Goal: Task Accomplishment & Management: Complete application form

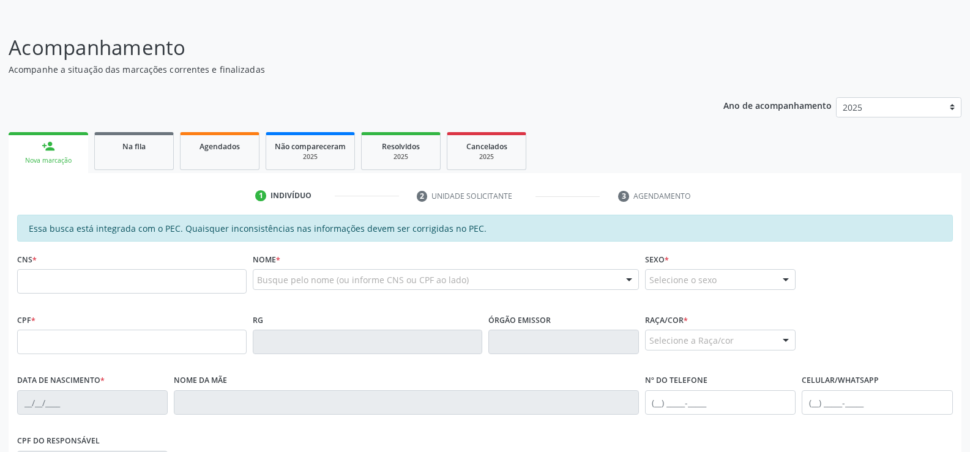
scroll to position [61, 0]
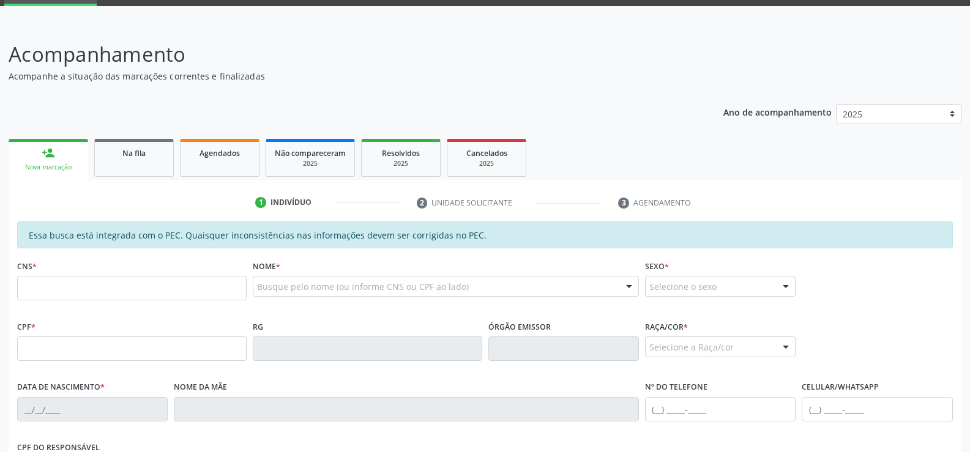
click at [49, 160] on link "person_add Nova marcação" at bounding box center [49, 159] width 80 height 41
click at [133, 291] on input "text" at bounding box center [132, 288] width 230 height 24
type input "707 1063 3110 7720"
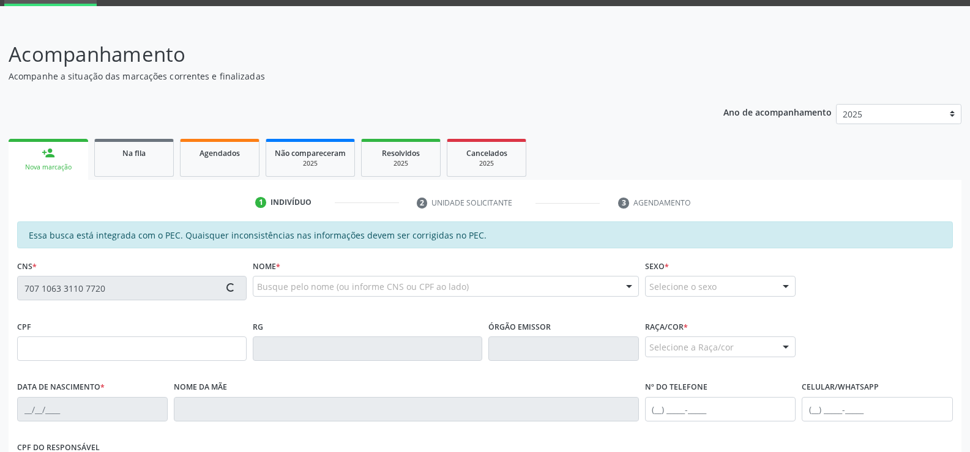
type input "287.084.584-72"
type input "[DATE]"
type input "[PERSON_NAME]"
type input "[PHONE_NUMBER]"
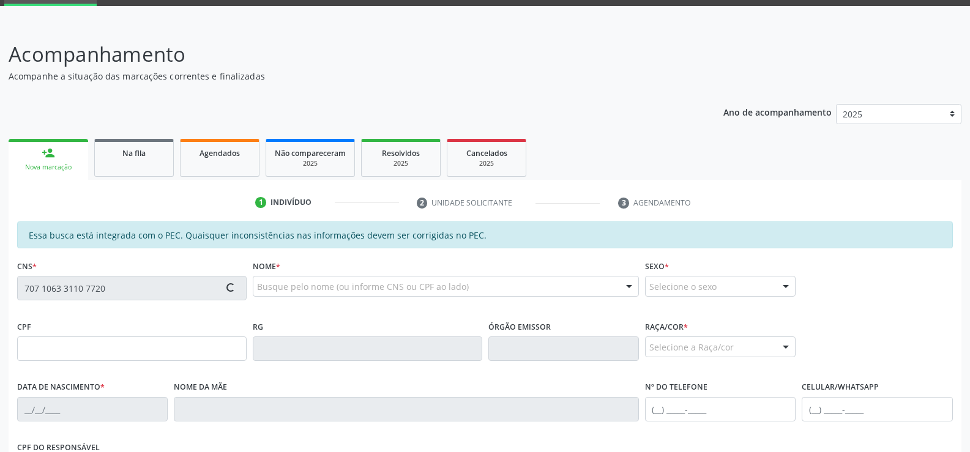
type input "182"
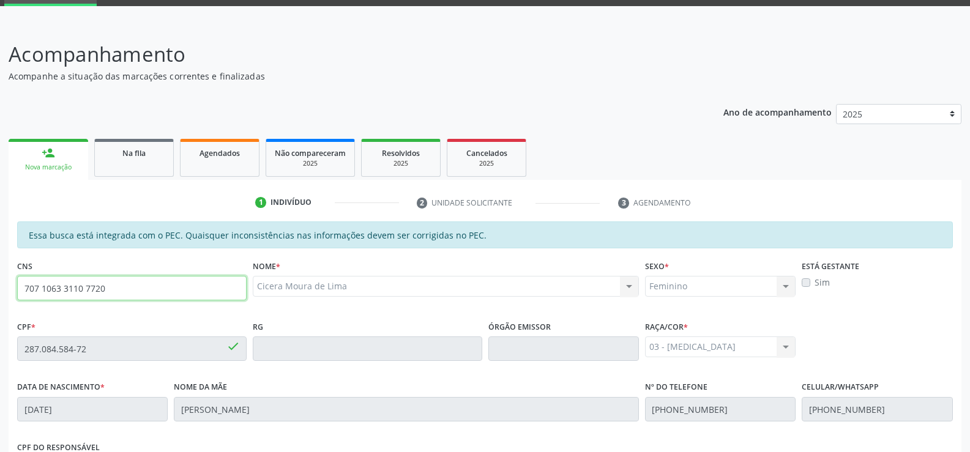
click at [133, 291] on input "707 1063 3110 7720" at bounding box center [132, 288] width 230 height 24
type input "7"
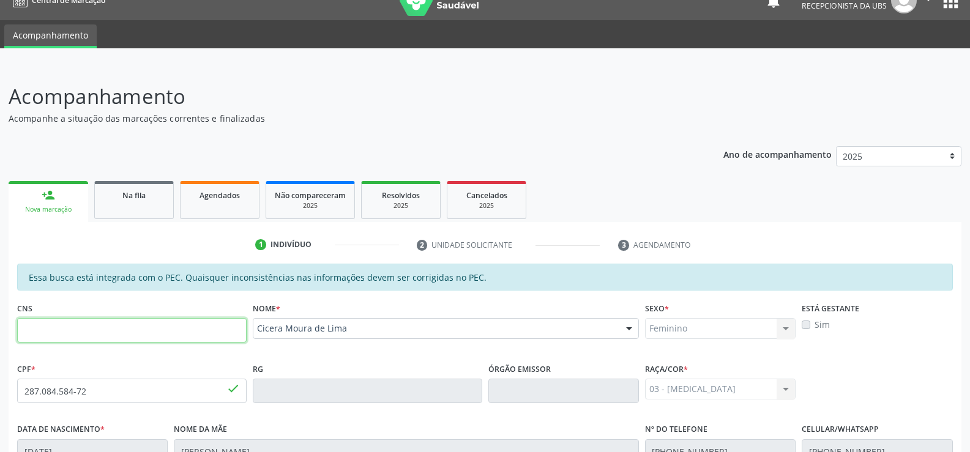
scroll to position [0, 0]
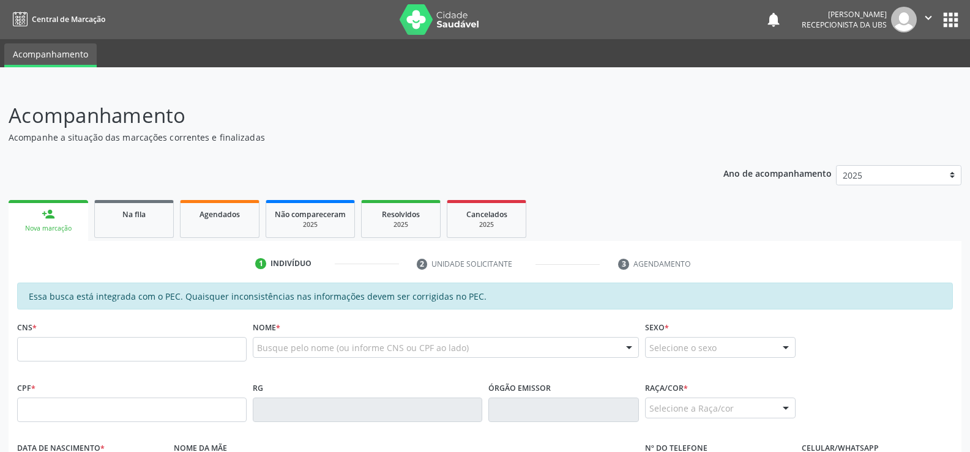
scroll to position [61, 0]
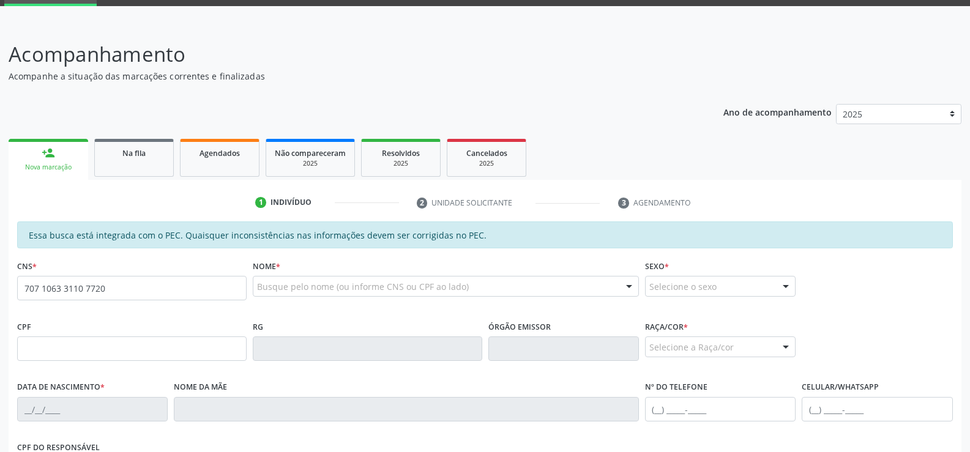
type input "707 1063 3110 7720"
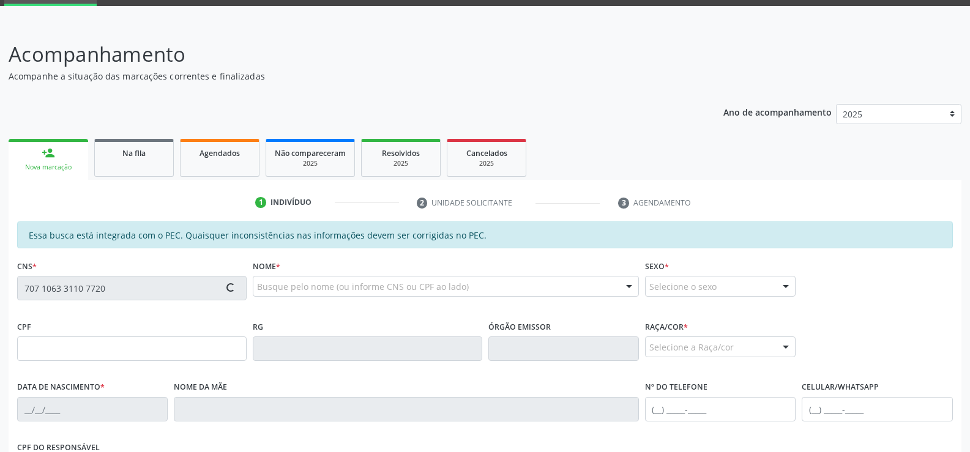
type input "287.084.584-72"
type input "[DATE]"
type input "[PERSON_NAME]"
type input "[PHONE_NUMBER]"
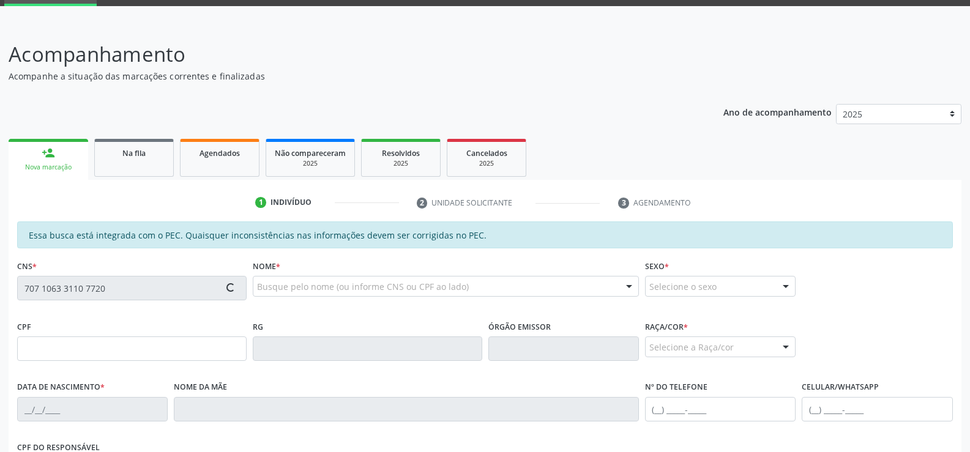
type input "182"
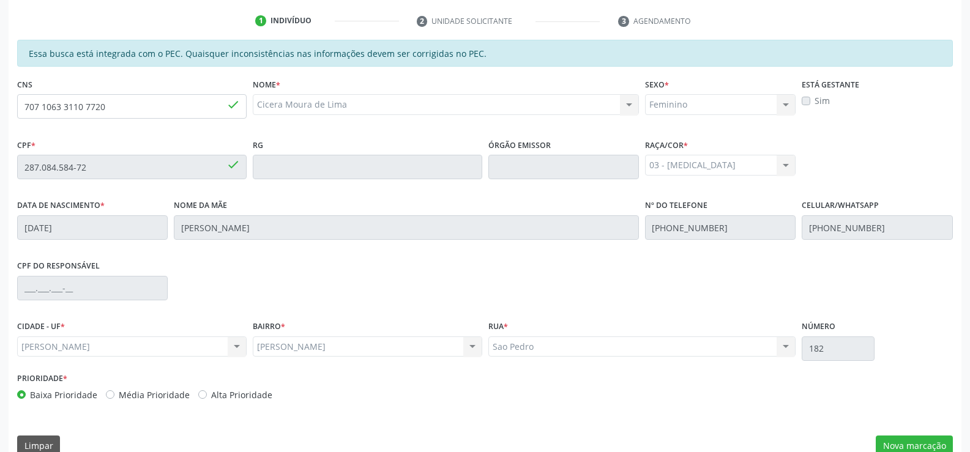
scroll to position [264, 0]
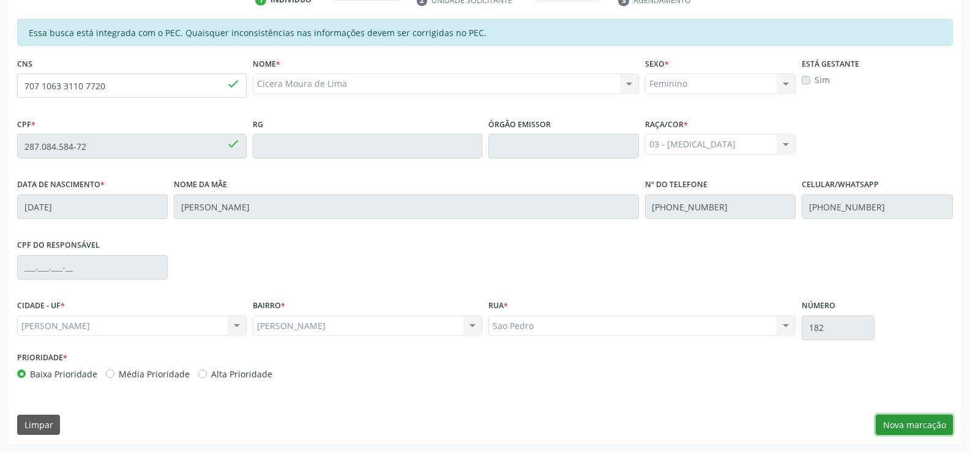
click at [904, 424] on button "Nova marcação" at bounding box center [914, 425] width 77 height 21
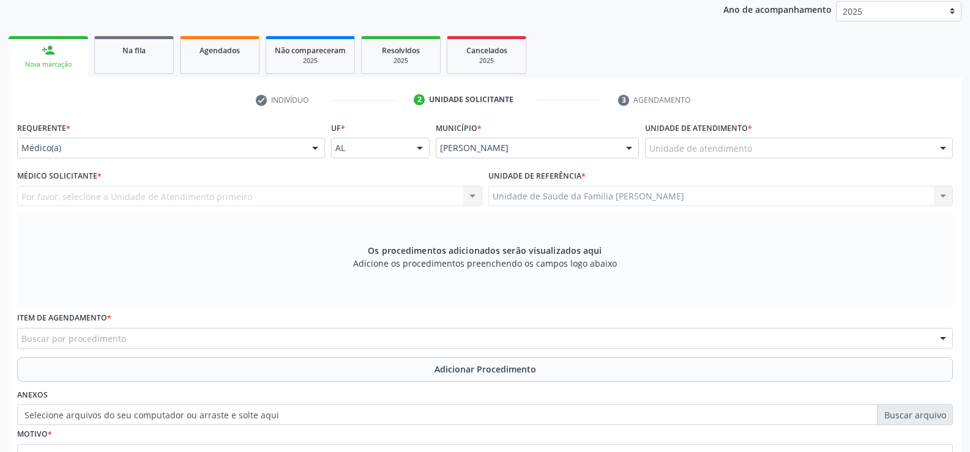
scroll to position [142, 0]
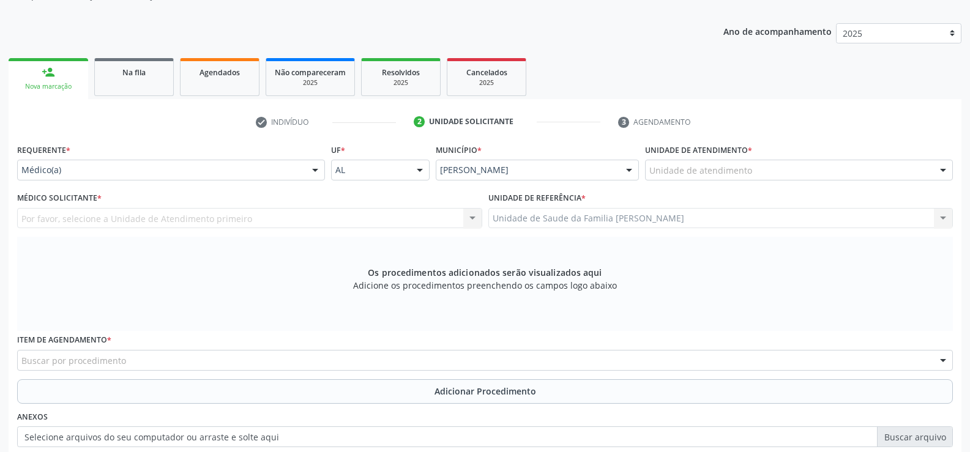
click at [315, 173] on div at bounding box center [315, 170] width 18 height 21
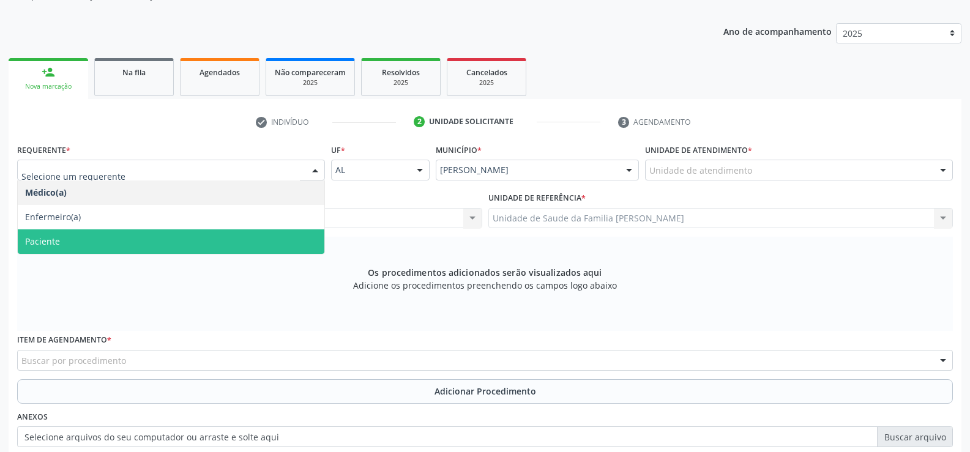
click at [198, 242] on span "Paciente" at bounding box center [171, 242] width 307 height 24
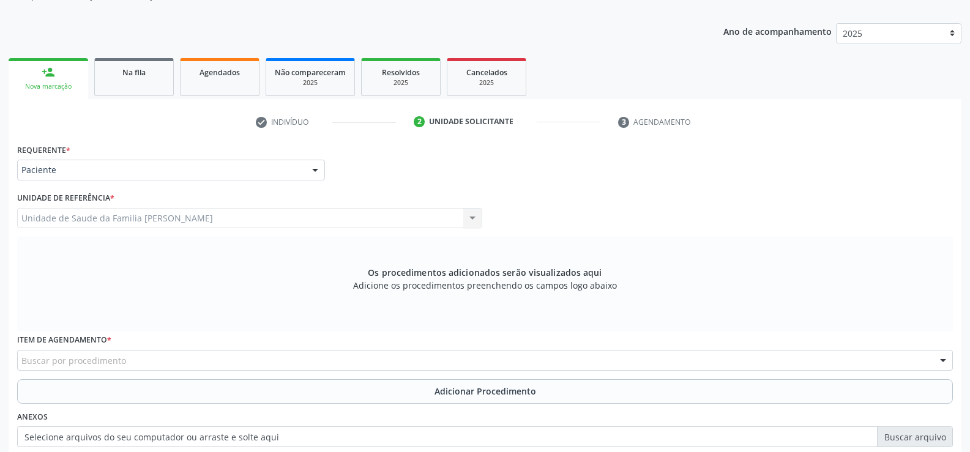
click at [470, 218] on div "Unidade de Saude da Familia Barro Vermelho Unidade de Saude da Familia Barro Ve…" at bounding box center [249, 218] width 465 height 21
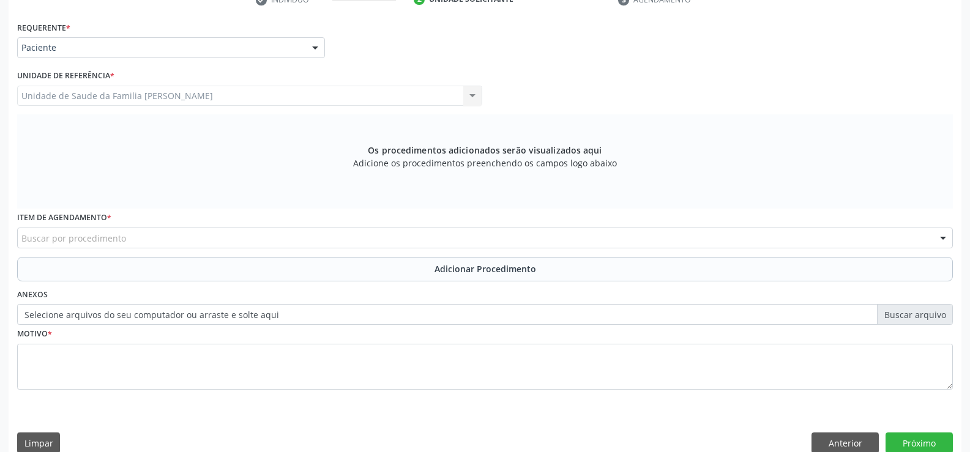
scroll to position [283, 0]
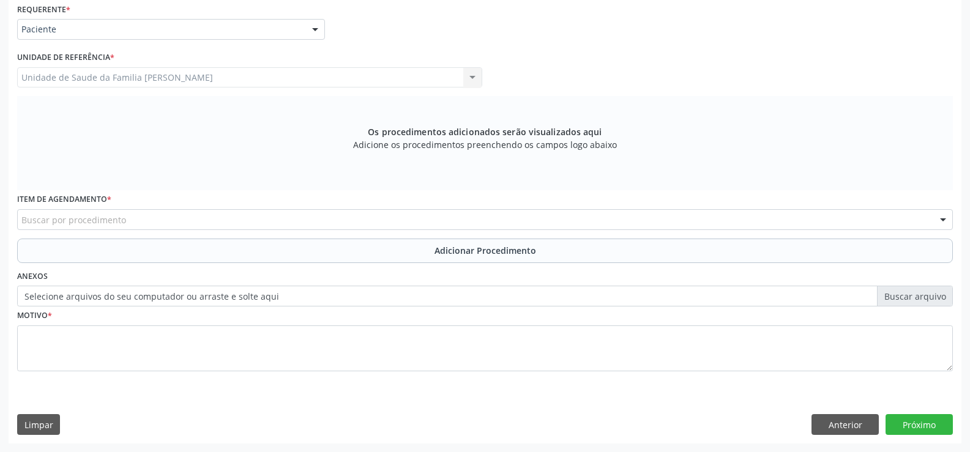
click at [415, 219] on div "Buscar por procedimento" at bounding box center [485, 219] width 936 height 21
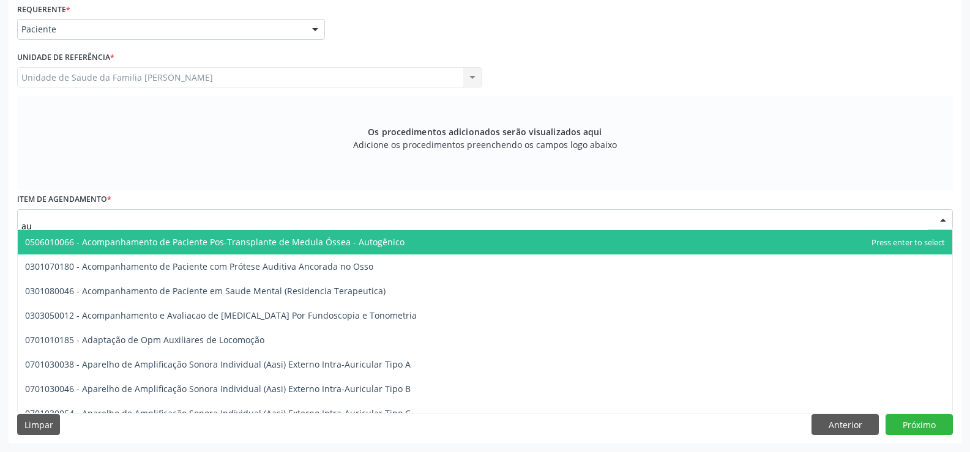
type input "a"
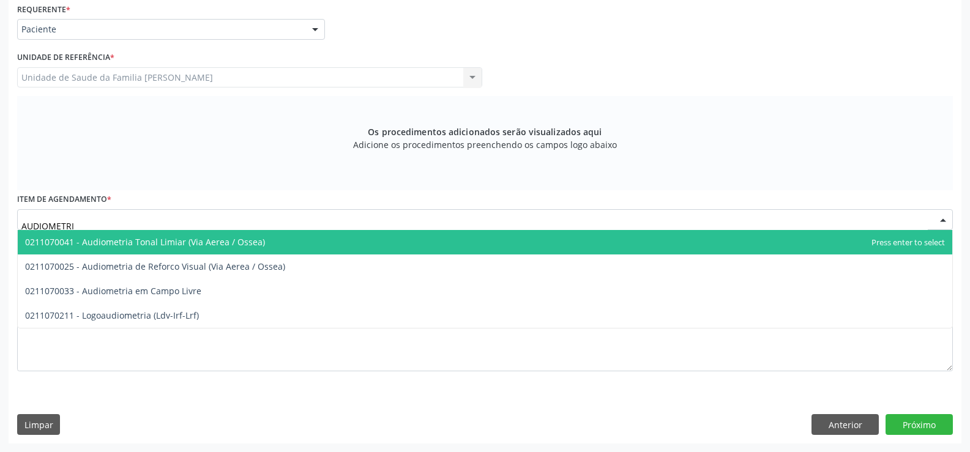
type input "AUDIOMETRIA"
click at [260, 246] on span "0211070041 - Audiometria Tonal Limiar (Via Aerea / Ossea)" at bounding box center [485, 242] width 935 height 24
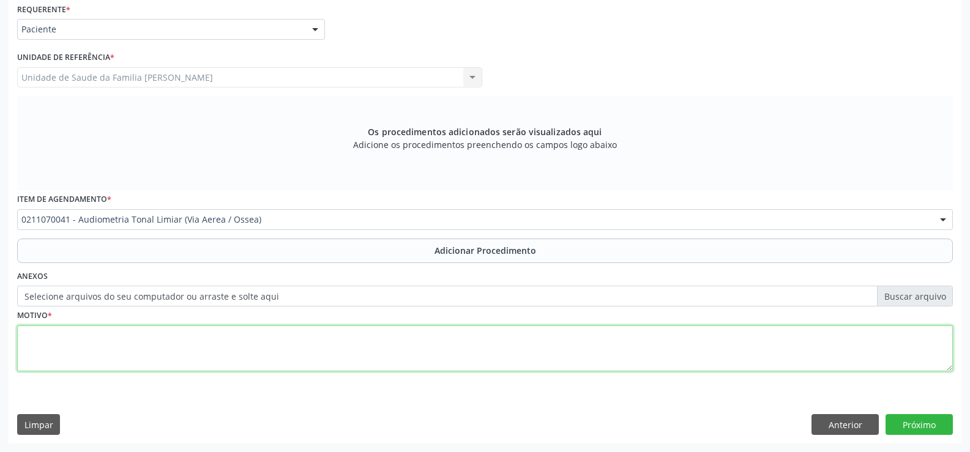
click at [91, 342] on textarea at bounding box center [485, 349] width 936 height 47
type textarea "HIPOACUSIA BIALTERAL"
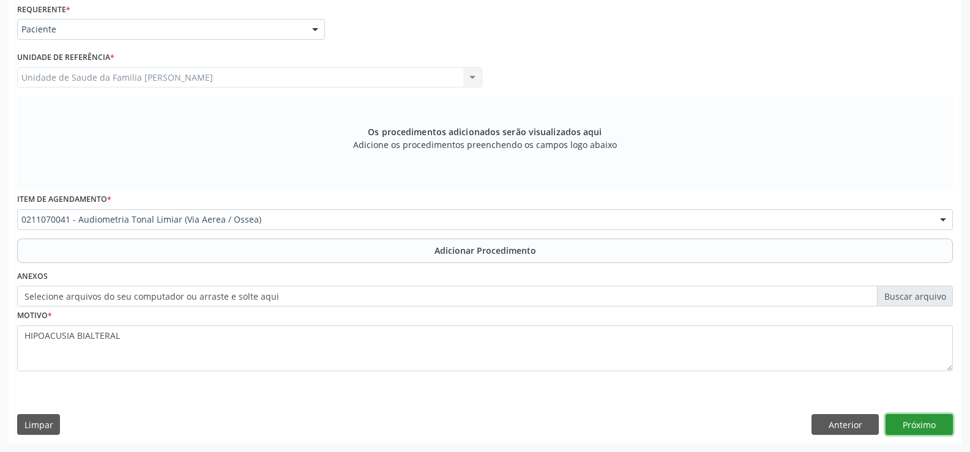
click at [923, 421] on button "Próximo" at bounding box center [919, 424] width 67 height 21
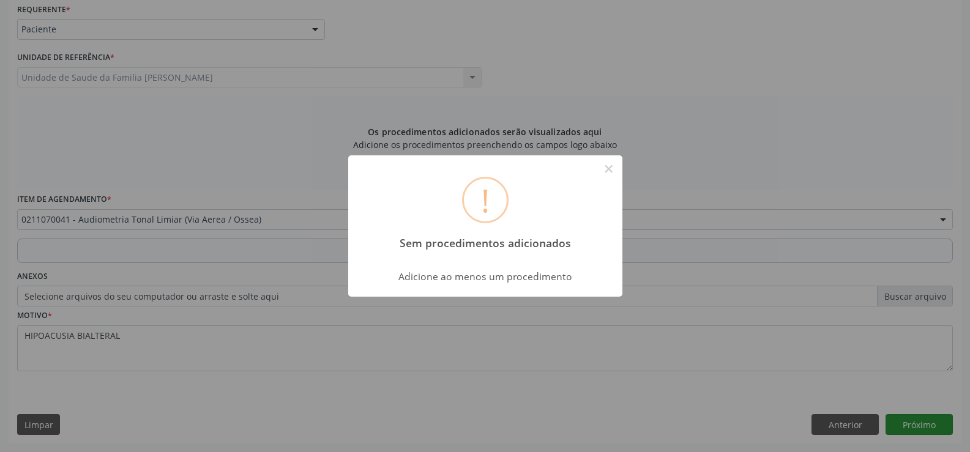
click at [923, 421] on div "! Sem procedimentos adicionados × Adicione ao menos um procedimento OK Cancel" at bounding box center [485, 226] width 970 height 452
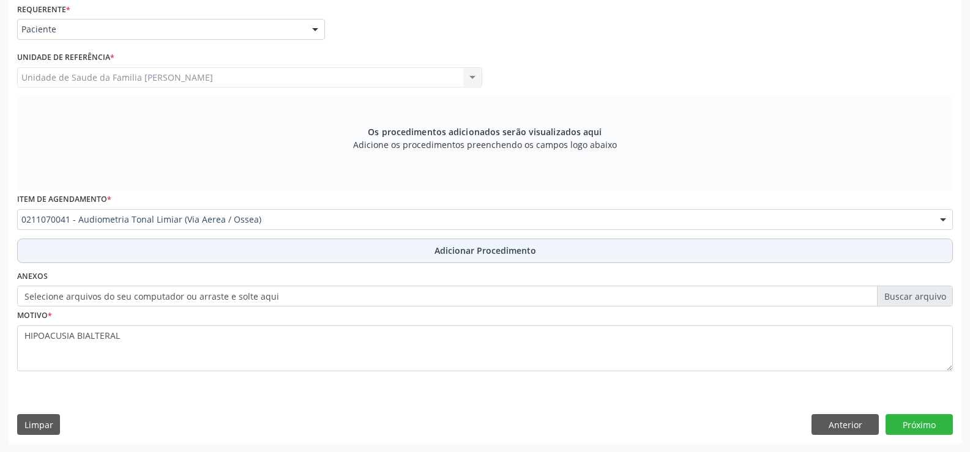
click at [466, 254] on span "Adicionar Procedimento" at bounding box center [486, 250] width 102 height 13
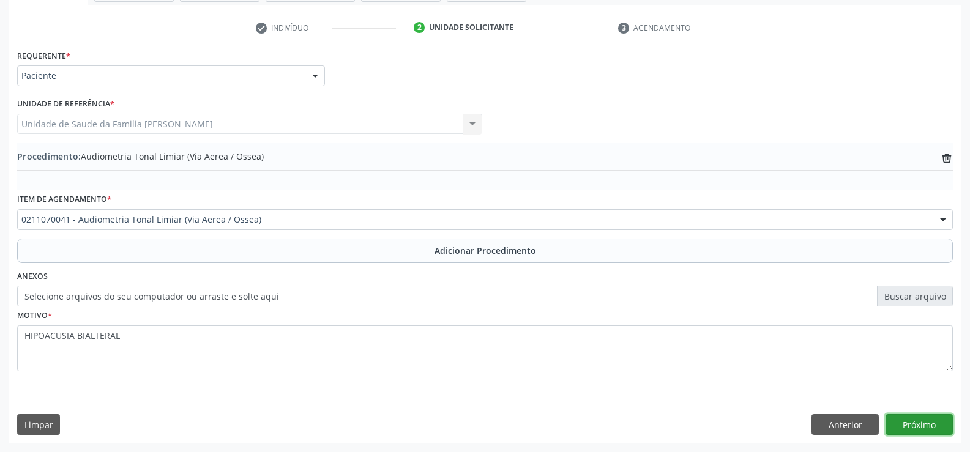
click at [917, 421] on button "Próximo" at bounding box center [919, 424] width 67 height 21
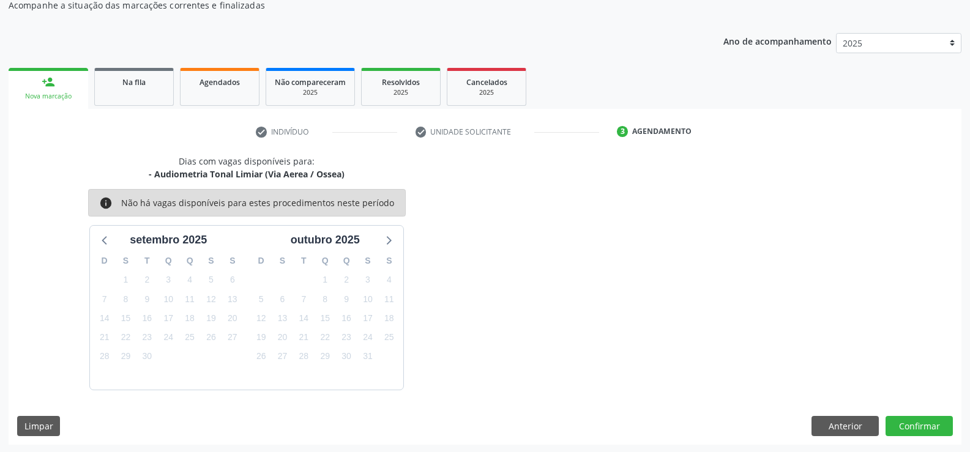
scroll to position [133, 0]
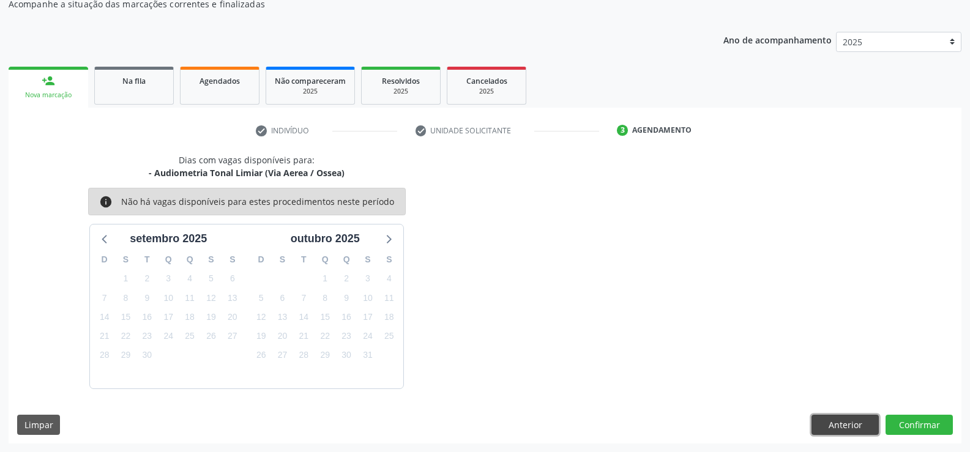
click at [835, 423] on button "Anterior" at bounding box center [845, 425] width 67 height 21
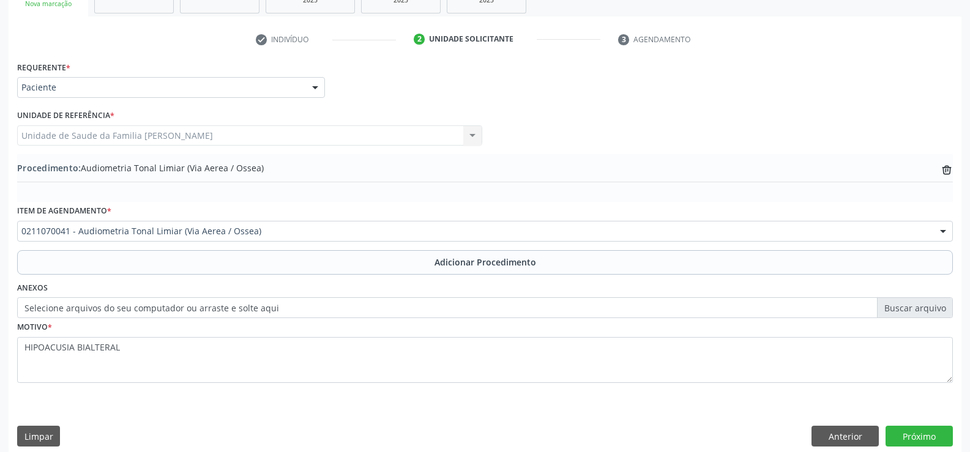
scroll to position [236, 0]
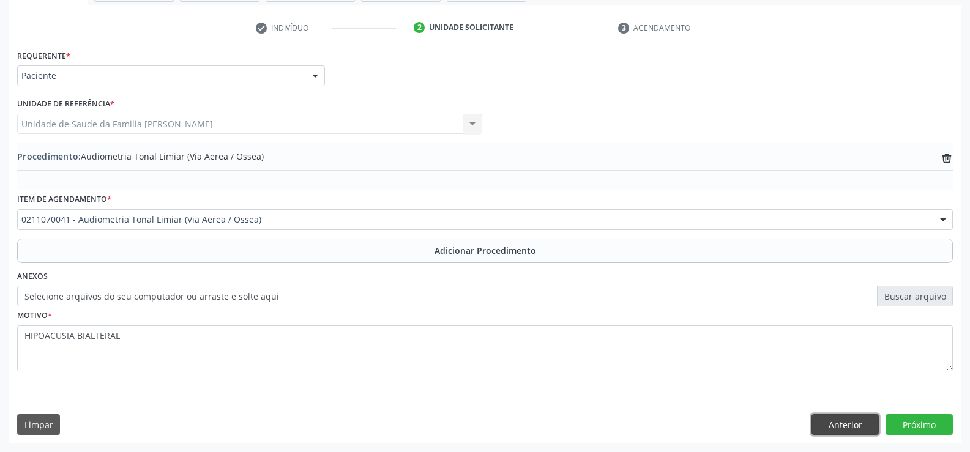
click at [839, 425] on button "Anterior" at bounding box center [845, 424] width 67 height 21
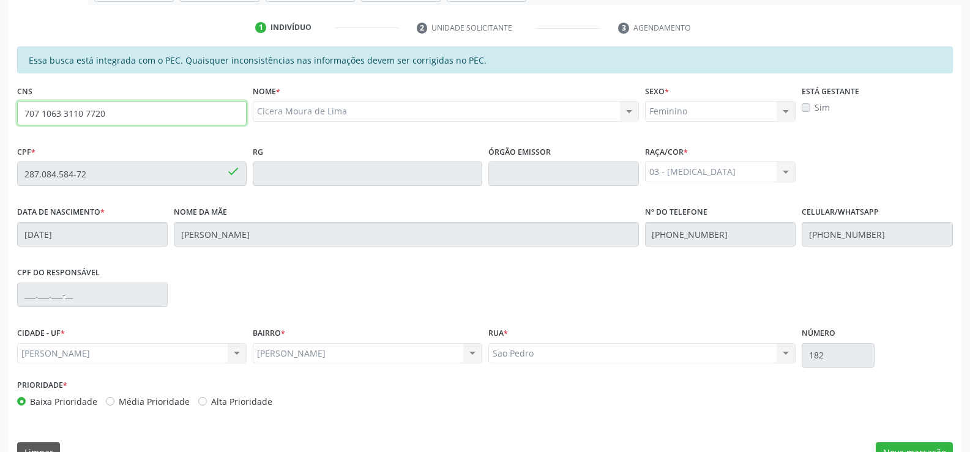
click at [148, 117] on input "707 1063 3110 7720" at bounding box center [132, 113] width 230 height 24
type input "7"
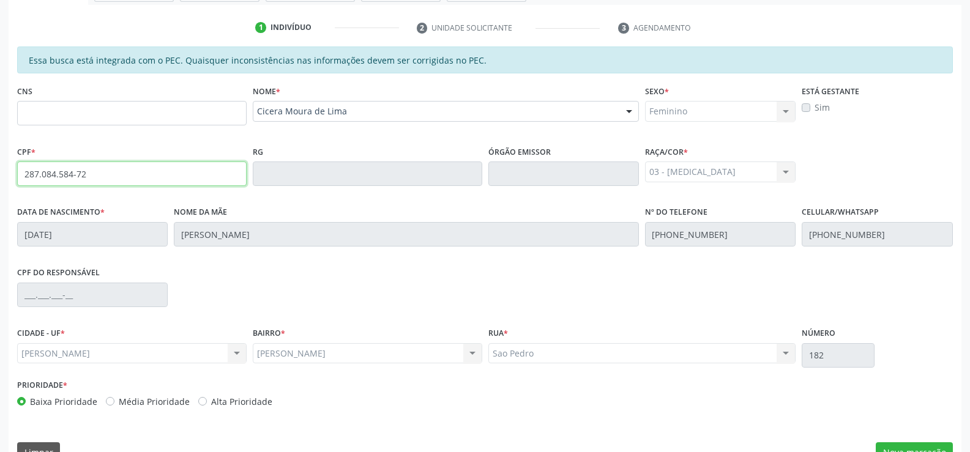
click at [121, 176] on input "287.084.584-72" at bounding box center [132, 174] width 230 height 24
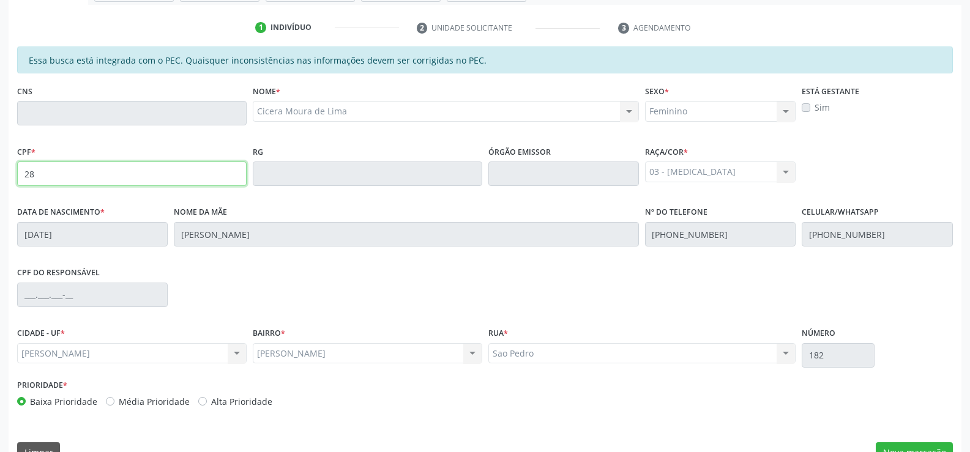
type input "2"
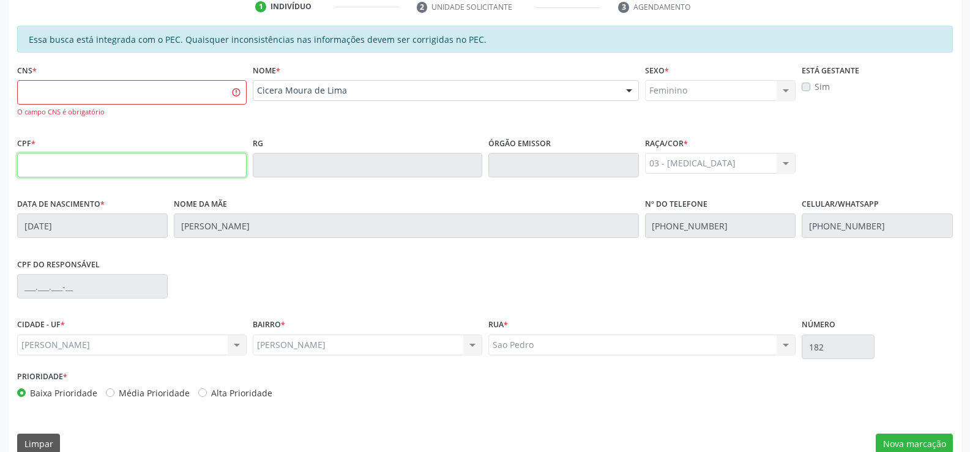
scroll to position [276, 0]
